Goal: Task Accomplishment & Management: Manage account settings

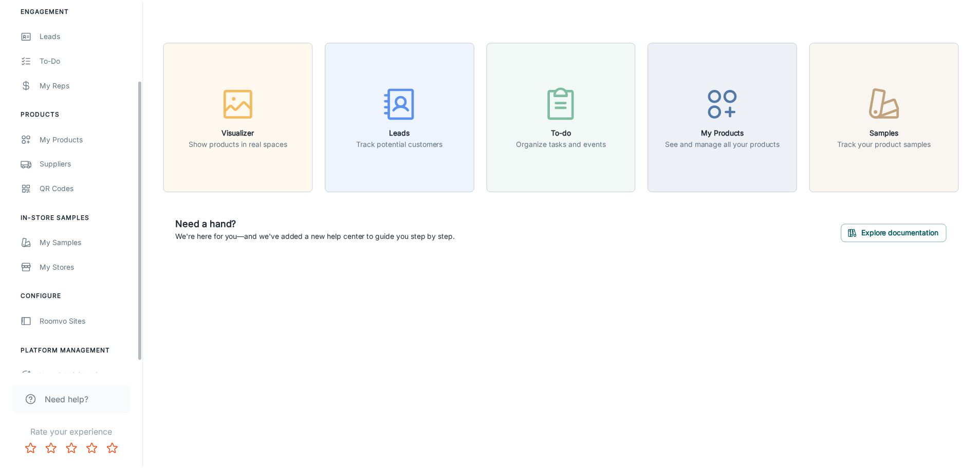
scroll to position [120, 0]
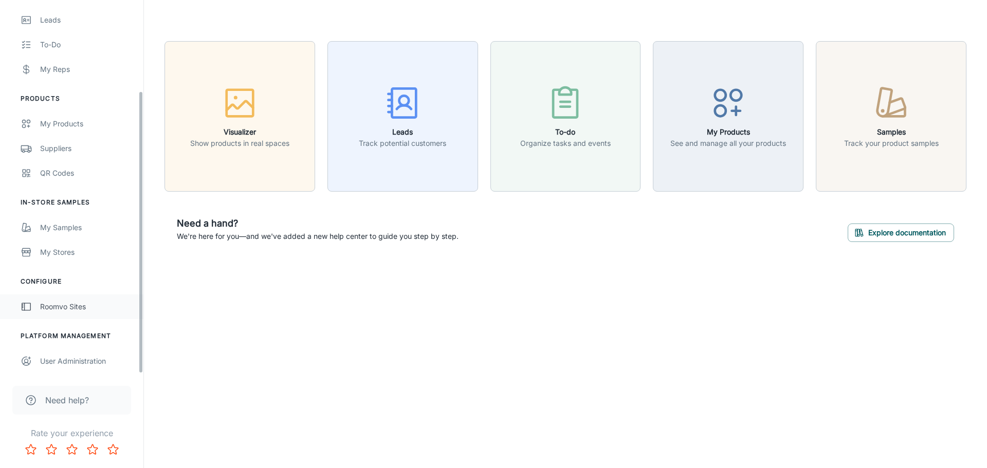
drag, startPoint x: 140, startPoint y: 178, endPoint x: 132, endPoint y: 316, distance: 138.5
click at [146, 315] on div "Factory Carpet Outlet Michelle Folco Engagement Leads To-do My Reps Products My…" at bounding box center [493, 234] width 987 height 468
click at [79, 303] on div "Roomvo Sites" at bounding box center [86, 306] width 93 height 11
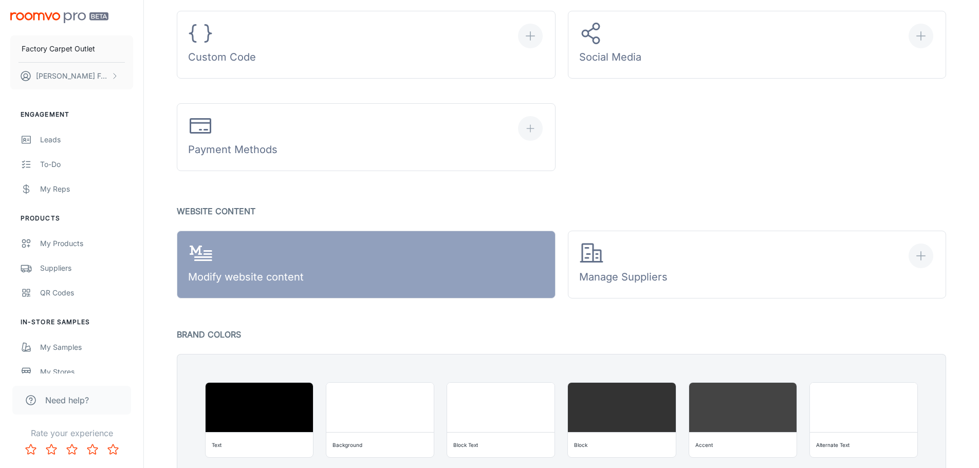
scroll to position [565, 0]
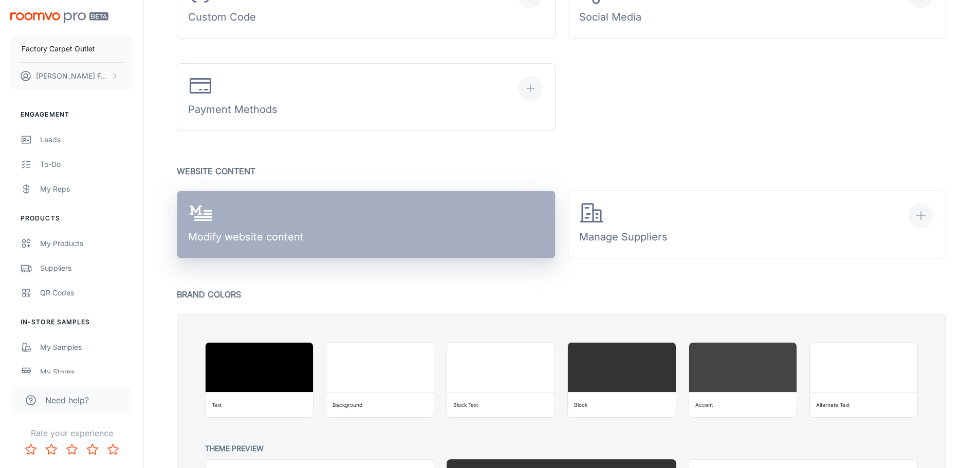
click at [263, 233] on div "Modify website content" at bounding box center [246, 225] width 116 height 48
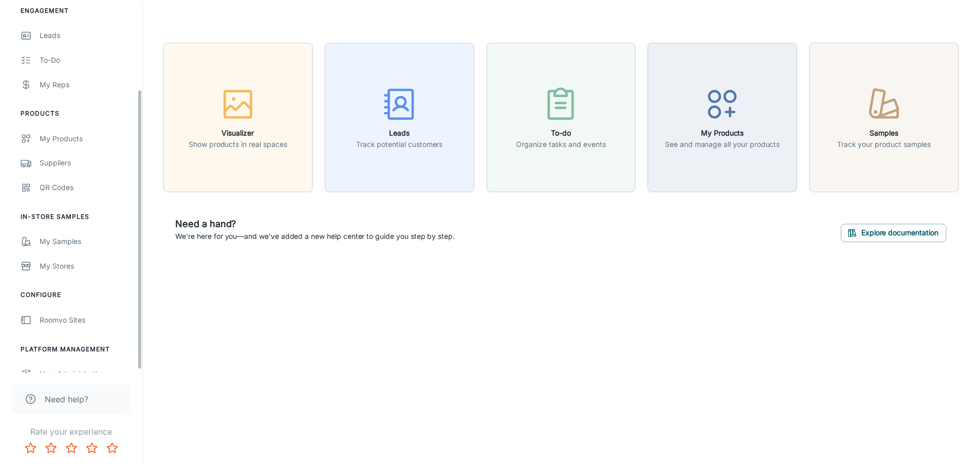
scroll to position [120, 0]
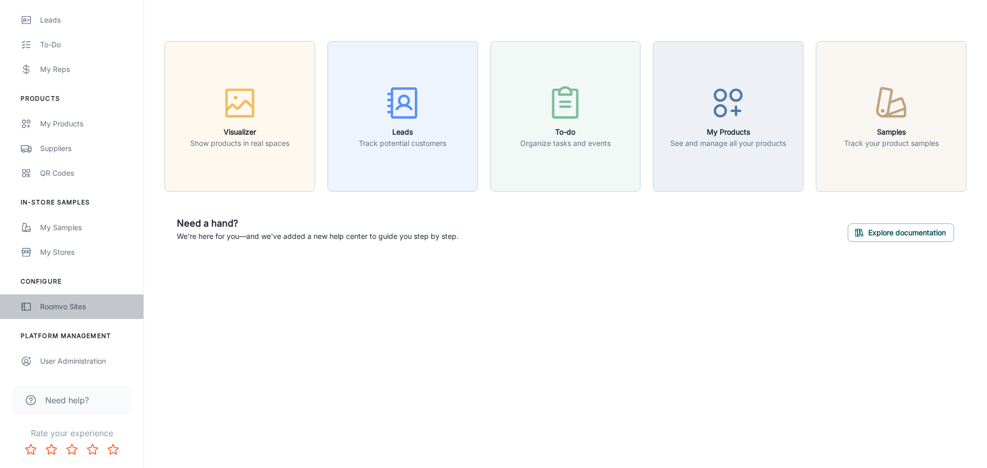
click at [87, 309] on div "Roomvo Sites" at bounding box center [86, 306] width 93 height 11
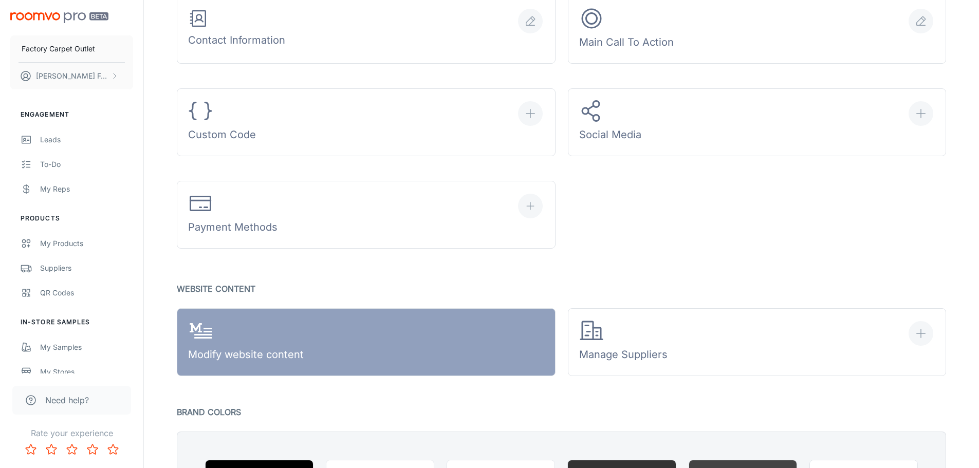
scroll to position [463, 0]
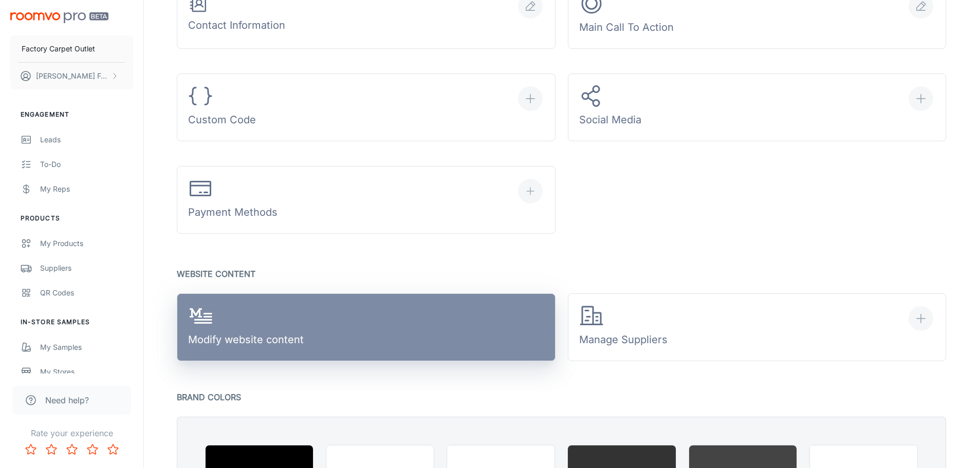
click at [278, 331] on div "Modify website content" at bounding box center [246, 328] width 116 height 48
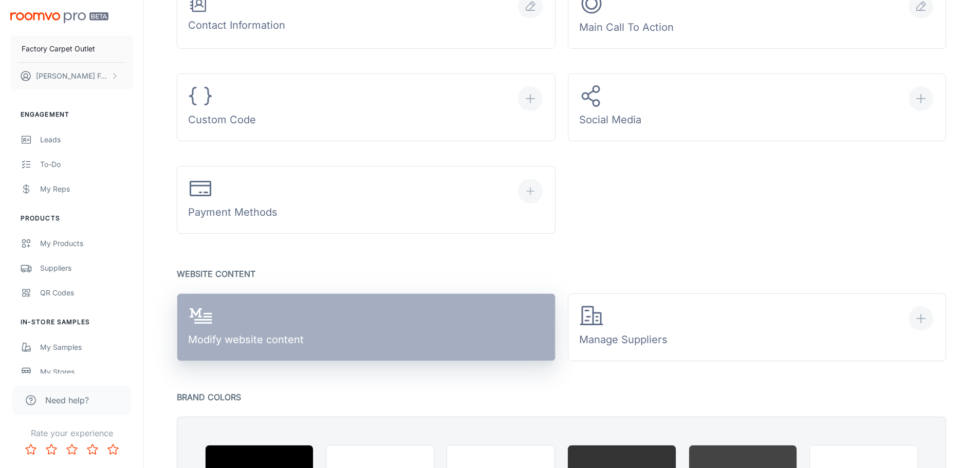
click at [283, 327] on div "Modify website content" at bounding box center [246, 328] width 116 height 48
click at [298, 325] on div "Modify website content" at bounding box center [246, 328] width 116 height 48
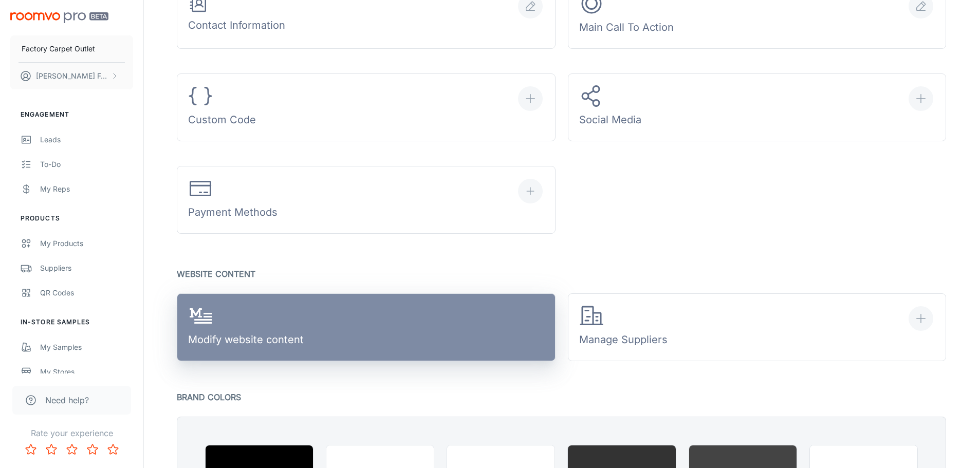
click at [334, 334] on link "Modify website content" at bounding box center [366, 327] width 379 height 68
